Goal: Information Seeking & Learning: Learn about a topic

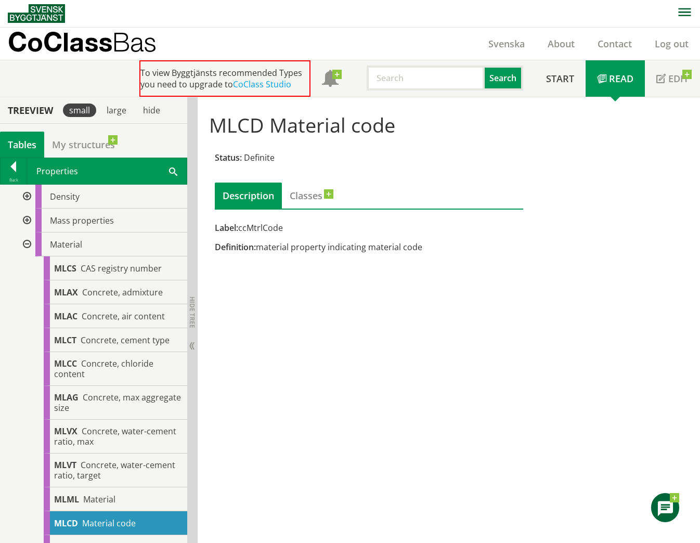
scroll to position [286, 0]
click at [339, 492] on div "MLCD Material code Status: Definite Description Classes Label: ccMtrlCode Defin…" at bounding box center [448, 319] width 502 height 445
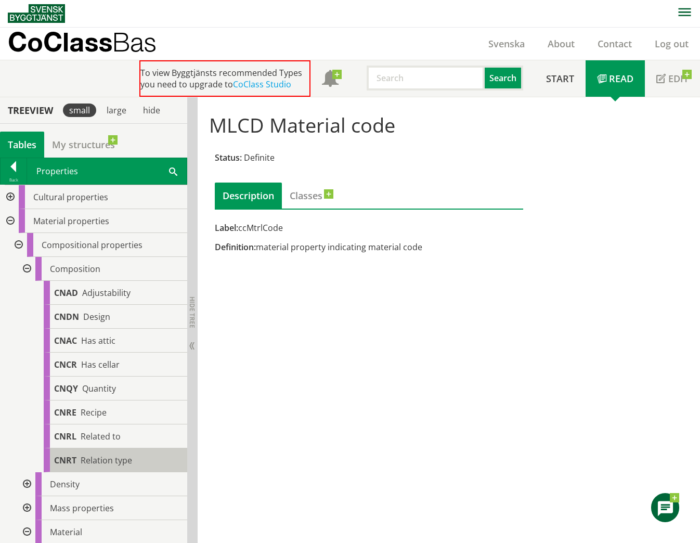
scroll to position [1, 0]
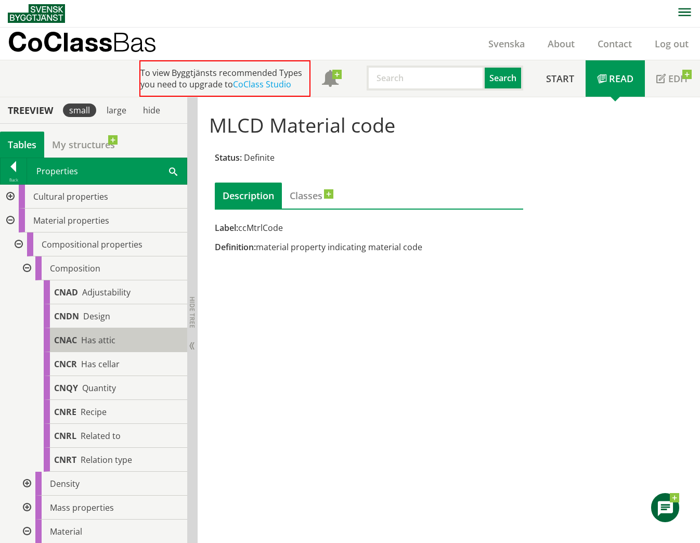
click at [90, 333] on div "CNAC Has attic" at bounding box center [115, 340] width 143 height 24
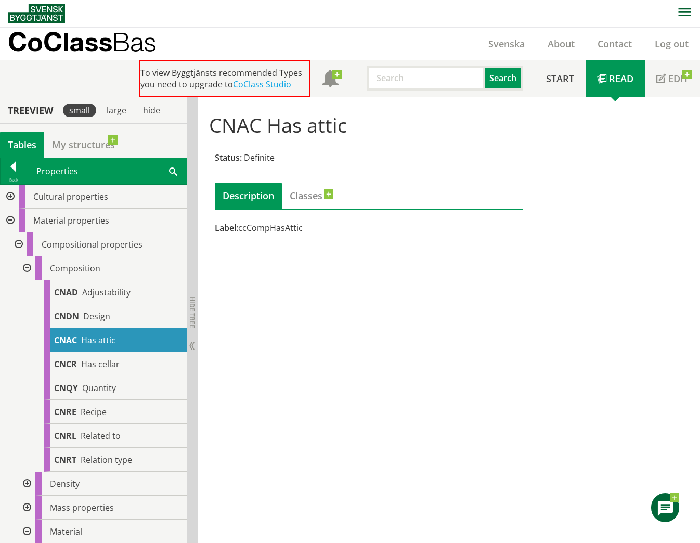
click at [15, 201] on div at bounding box center [9, 197] width 19 height 24
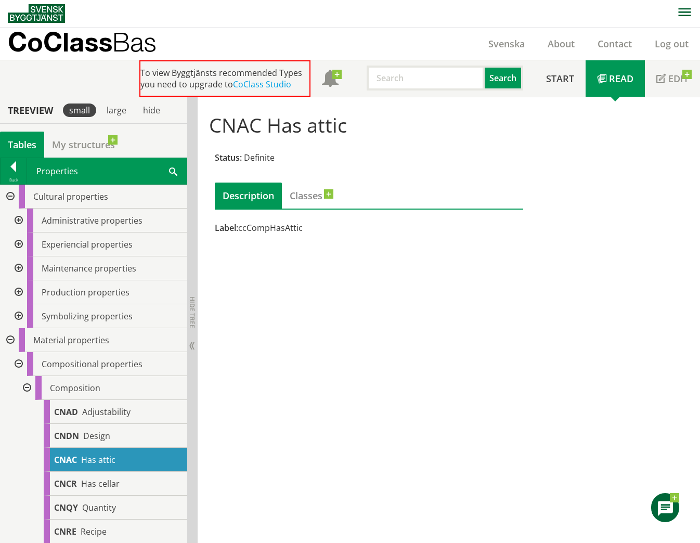
click at [20, 218] on div at bounding box center [17, 220] width 19 height 24
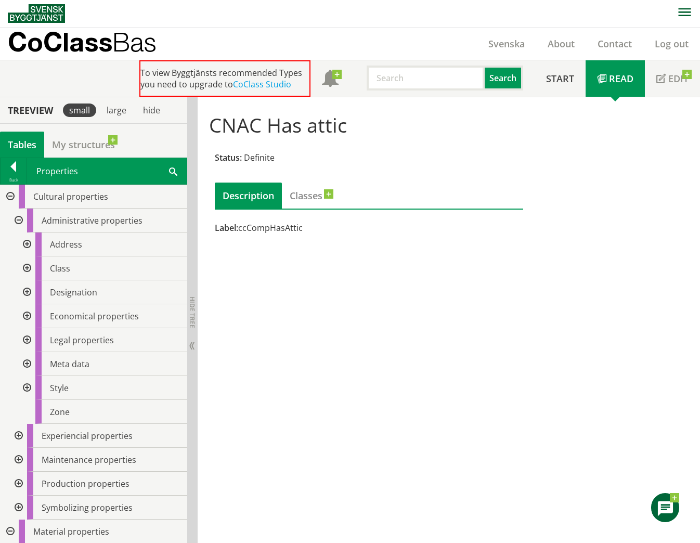
click at [29, 247] on div at bounding box center [26, 244] width 19 height 24
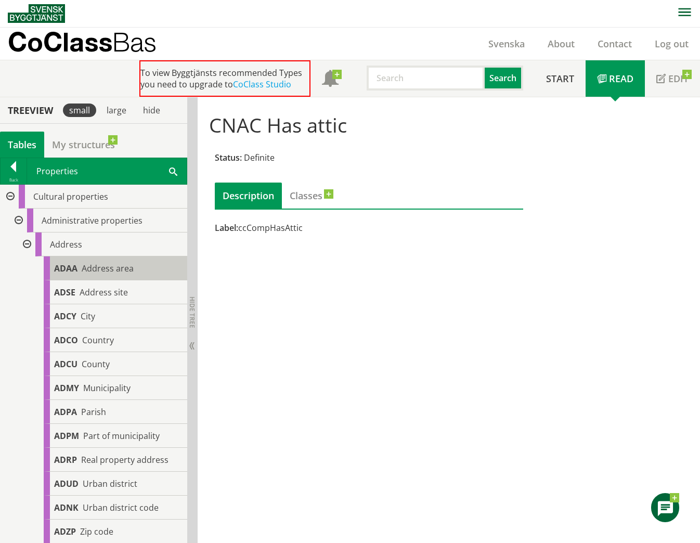
click at [88, 269] on span "Address area" at bounding box center [108, 267] width 52 height 11
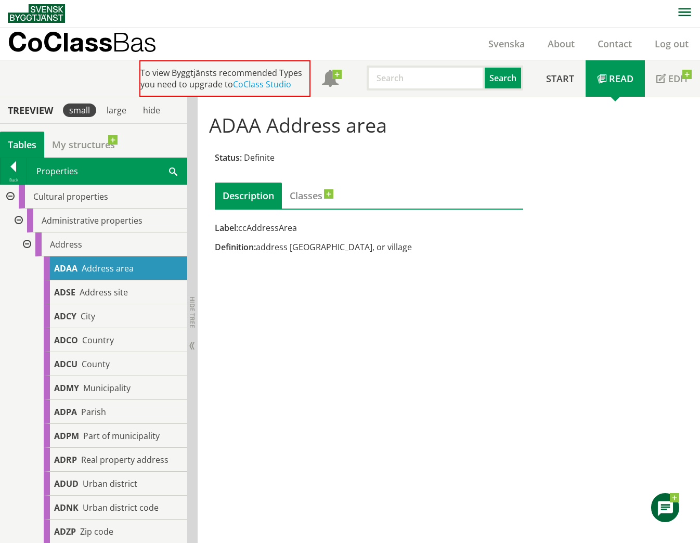
click at [20, 221] on div at bounding box center [17, 220] width 19 height 24
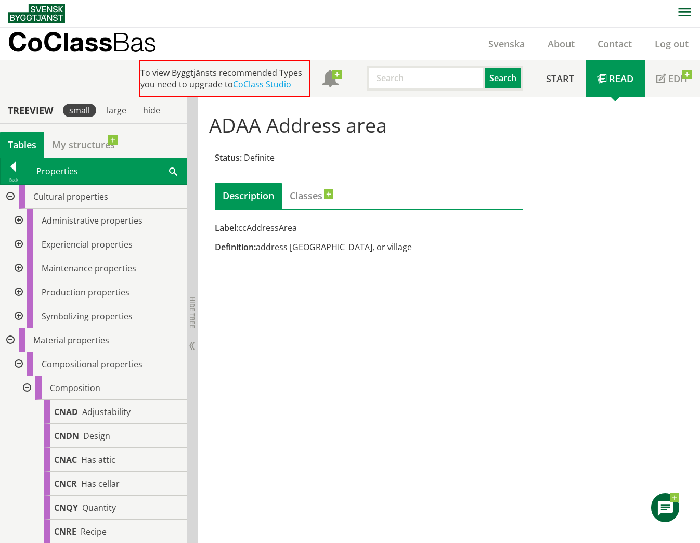
click at [20, 314] on div at bounding box center [17, 316] width 19 height 24
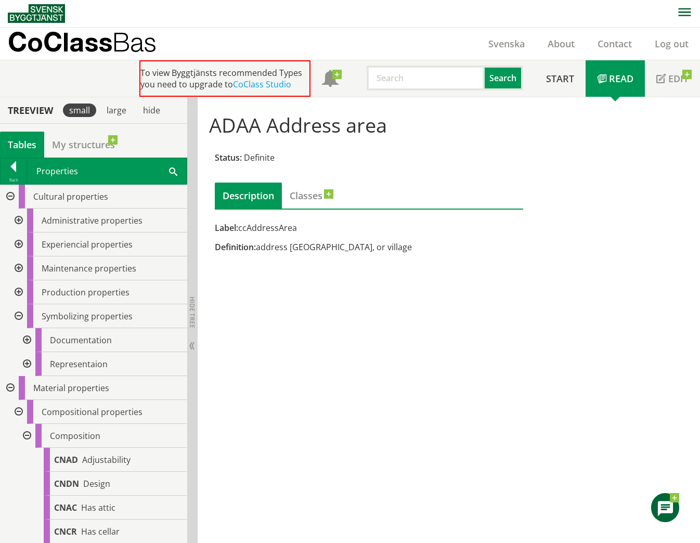
click at [25, 335] on div at bounding box center [26, 340] width 19 height 24
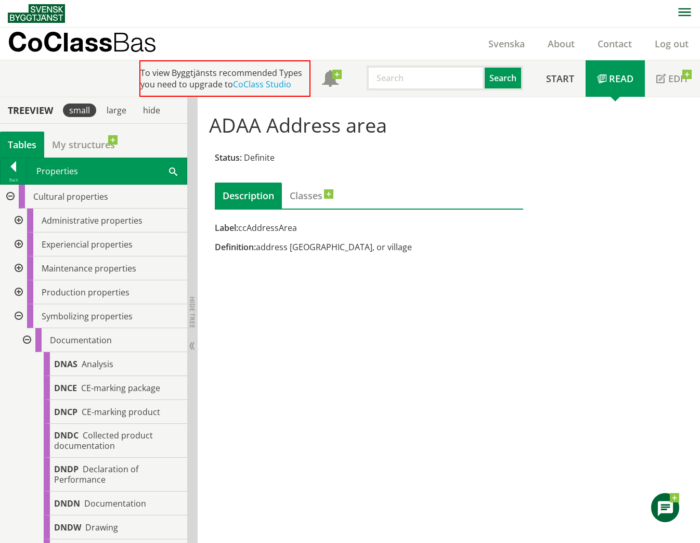
click at [10, 193] on div at bounding box center [9, 197] width 19 height 24
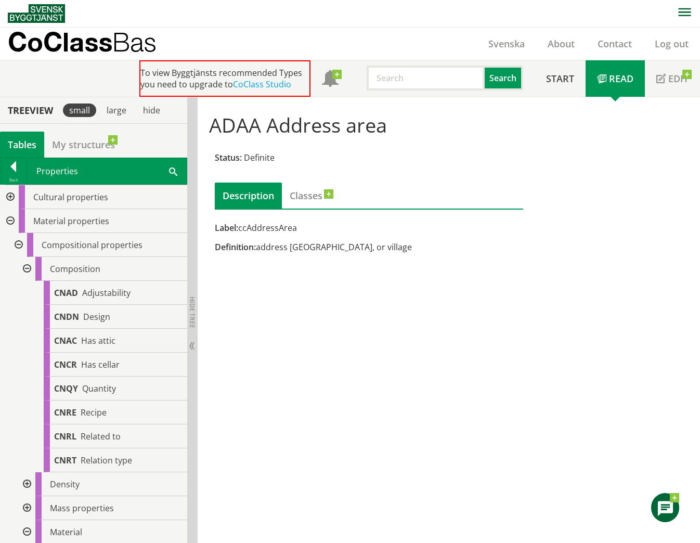
click at [25, 266] on div at bounding box center [26, 269] width 19 height 24
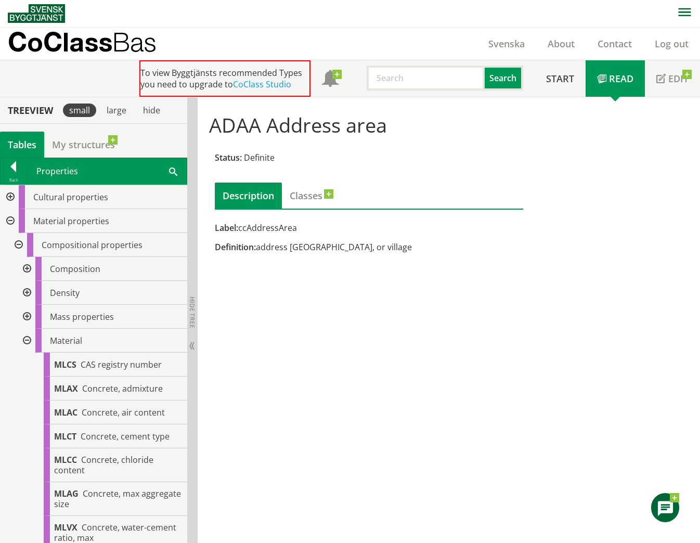
click at [29, 342] on div at bounding box center [26, 340] width 19 height 24
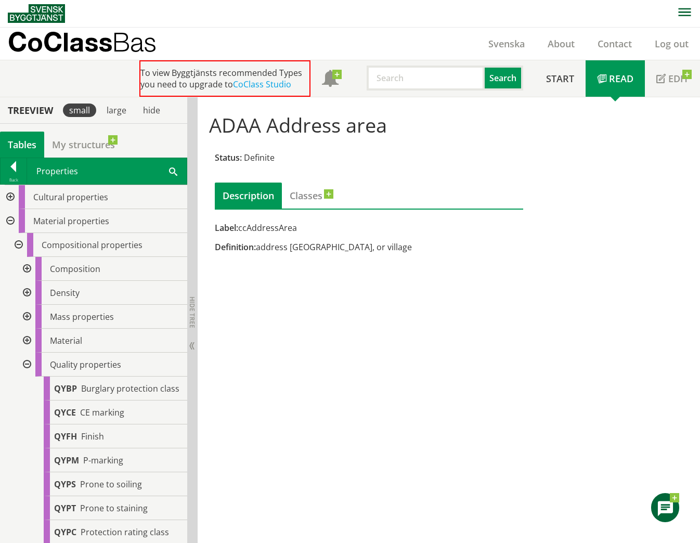
click at [21, 240] on div at bounding box center [17, 245] width 19 height 24
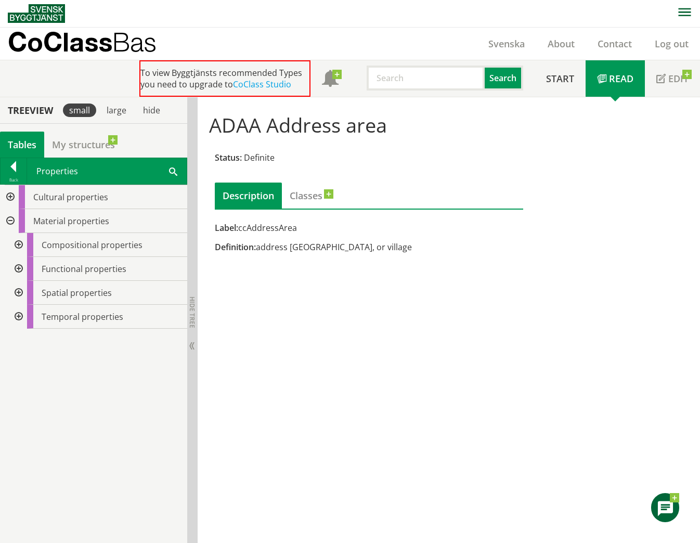
click at [19, 297] on div at bounding box center [17, 293] width 19 height 24
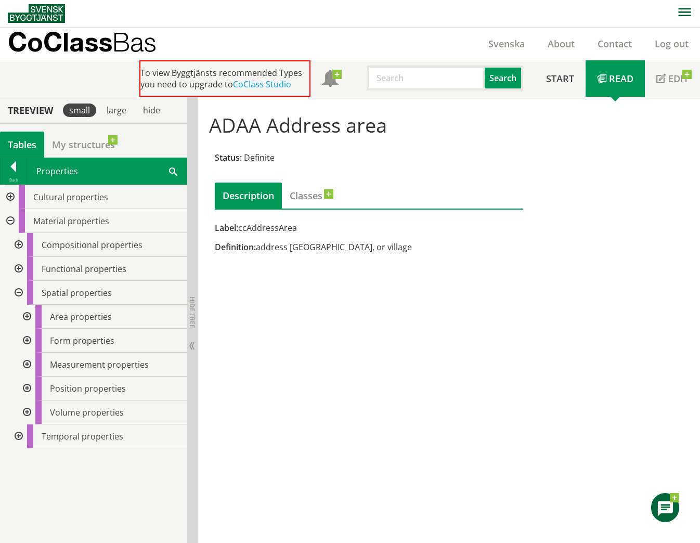
click at [24, 340] on div at bounding box center [26, 340] width 19 height 24
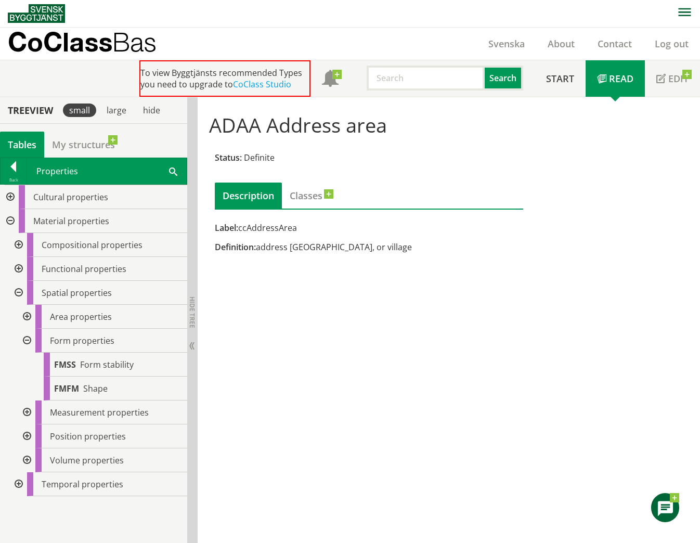
click at [23, 314] on div at bounding box center [26, 317] width 19 height 24
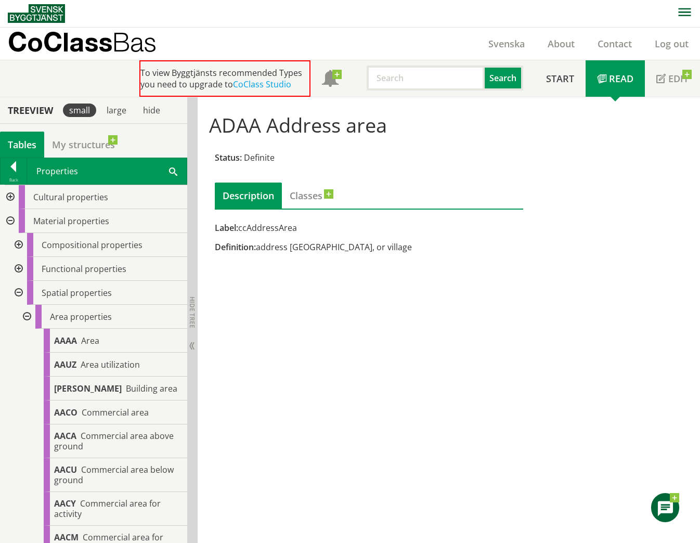
click at [23, 314] on div at bounding box center [26, 317] width 19 height 24
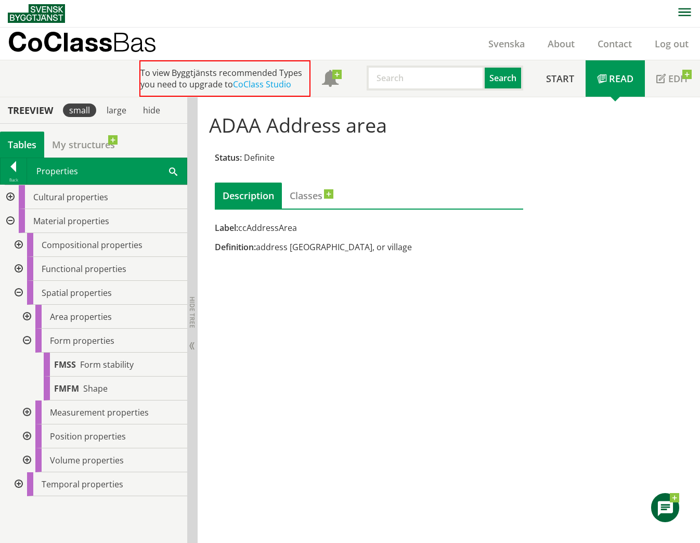
click at [27, 456] on div at bounding box center [26, 460] width 19 height 24
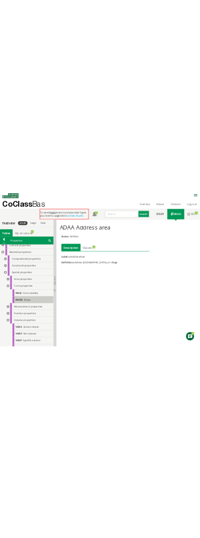
scroll to position [49, 0]
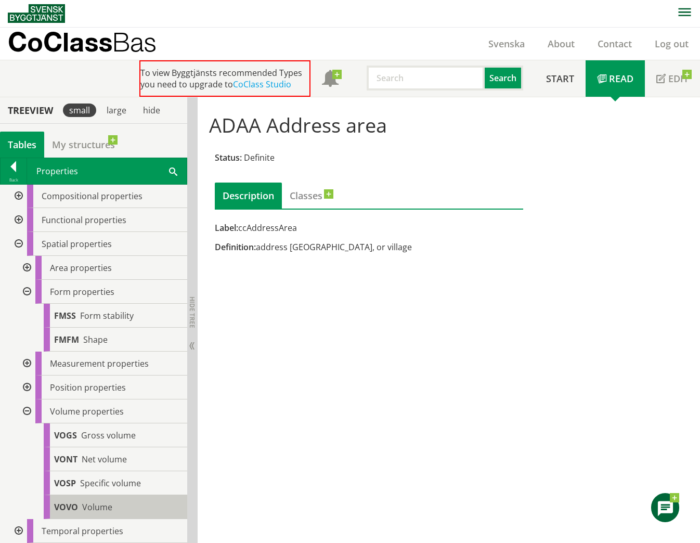
click at [90, 499] on div "VOVO Volume" at bounding box center [115, 507] width 143 height 24
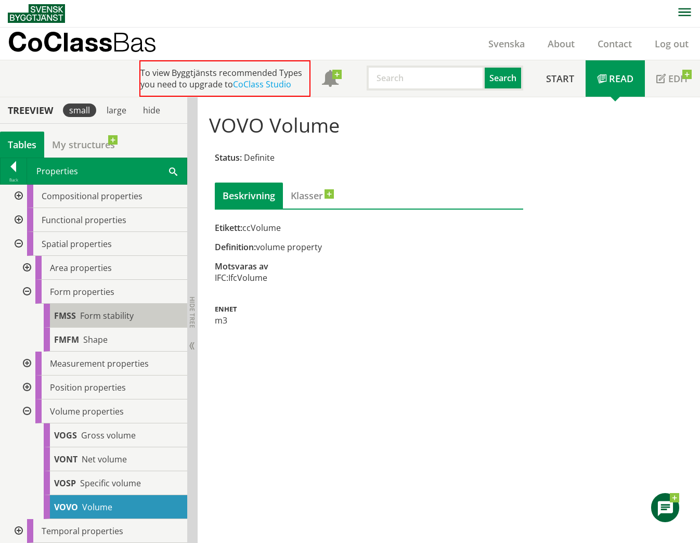
click at [91, 314] on span "Form stability" at bounding box center [107, 315] width 54 height 11
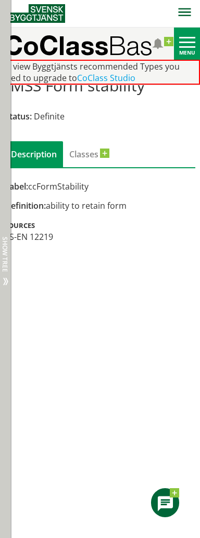
click at [3, 245] on span "Show tree" at bounding box center [5, 254] width 6 height 35
